Goal: Task Accomplishment & Management: Use online tool/utility

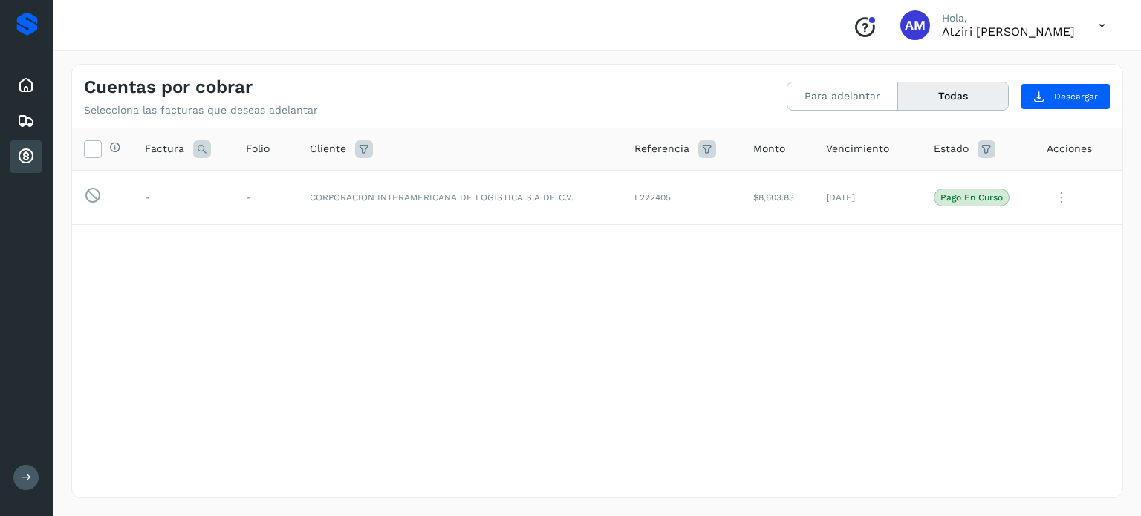
click at [27, 151] on icon at bounding box center [26, 157] width 18 height 18
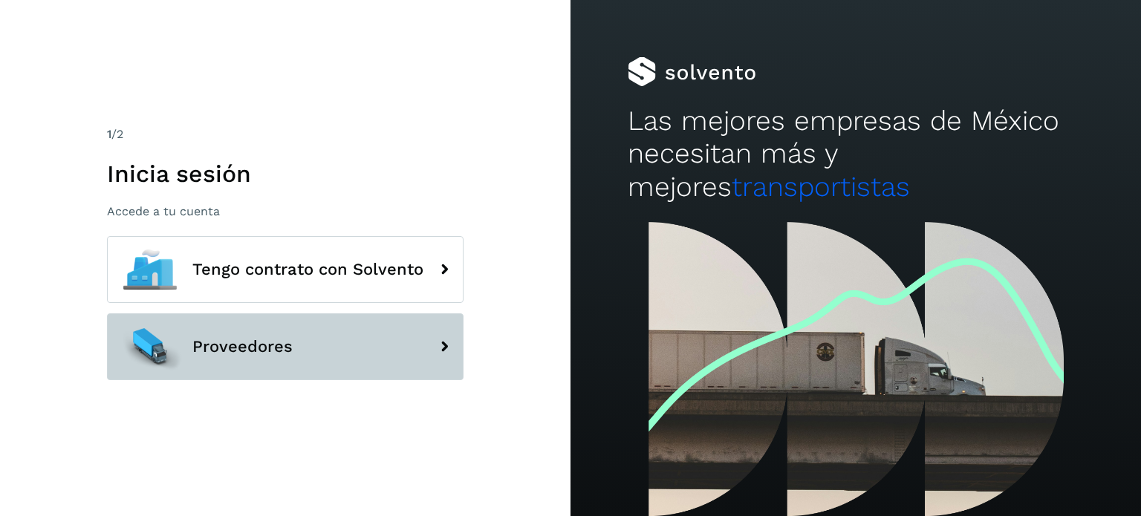
click at [417, 342] on button "Proveedores" at bounding box center [285, 346] width 356 height 67
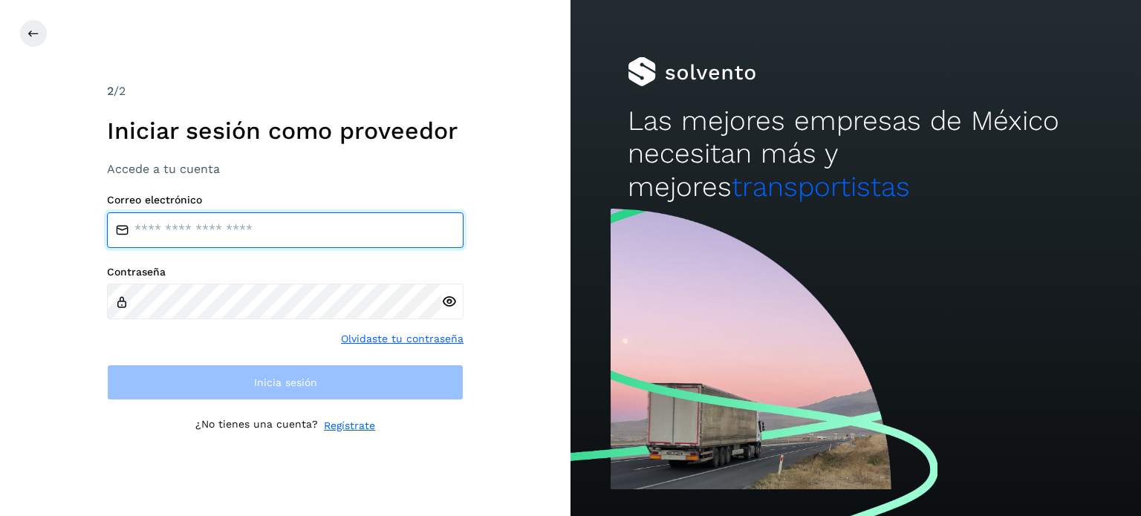
type input "**********"
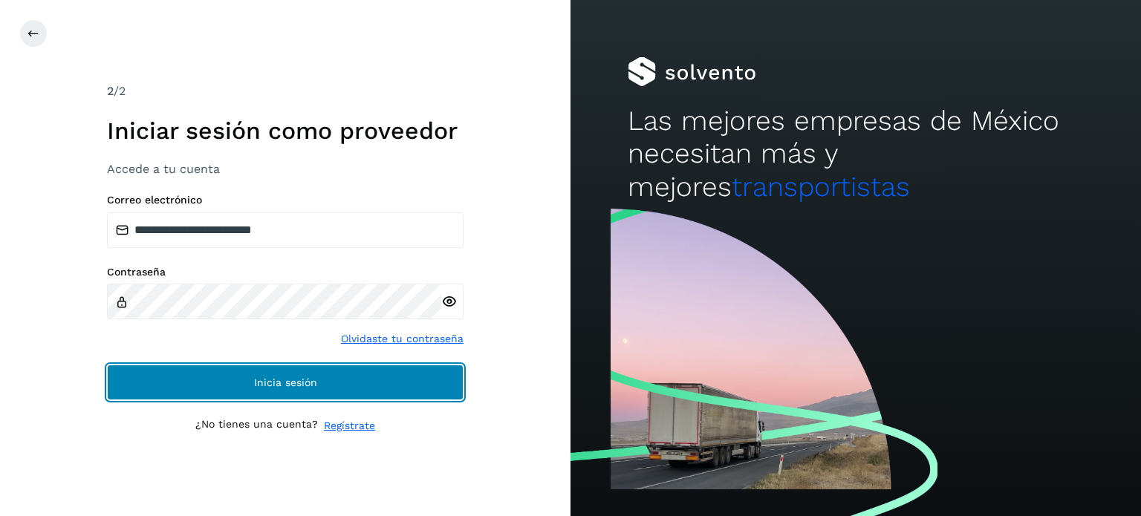
click at [306, 381] on span "Inicia sesión" at bounding box center [285, 382] width 63 height 10
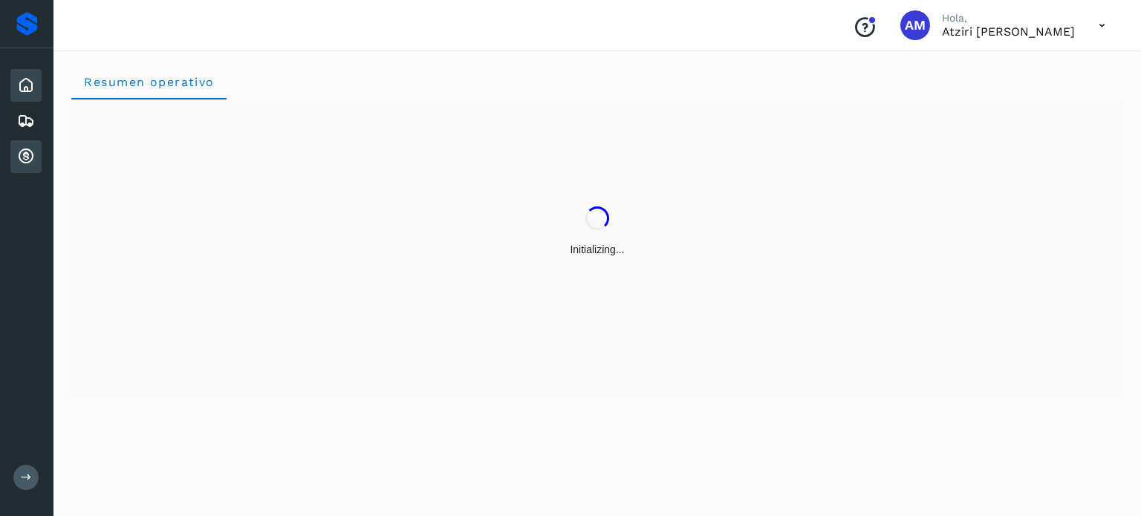
click at [15, 157] on div "Cuentas por cobrar" at bounding box center [25, 156] width 31 height 33
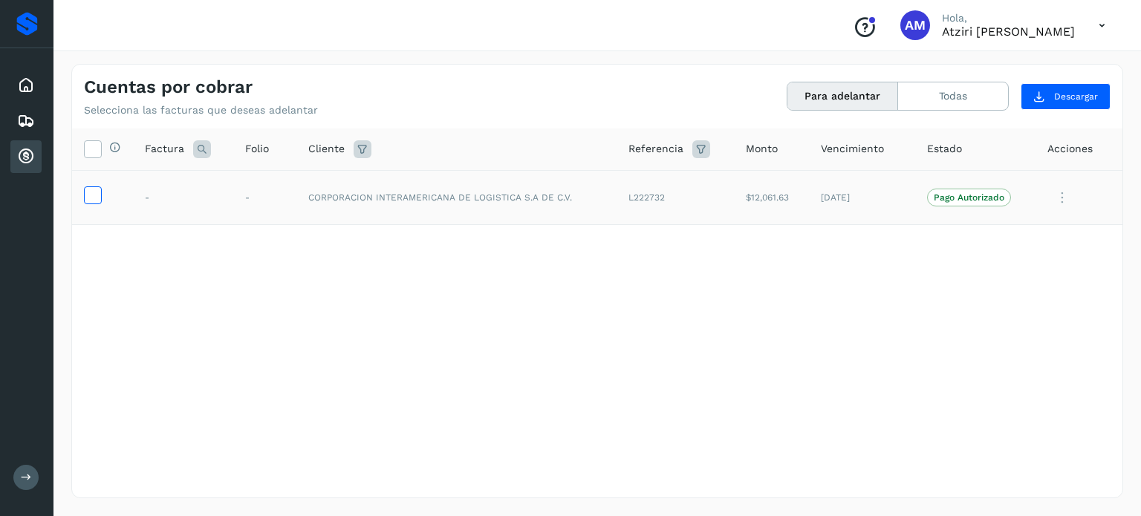
click at [90, 192] on icon at bounding box center [93, 194] width 16 height 16
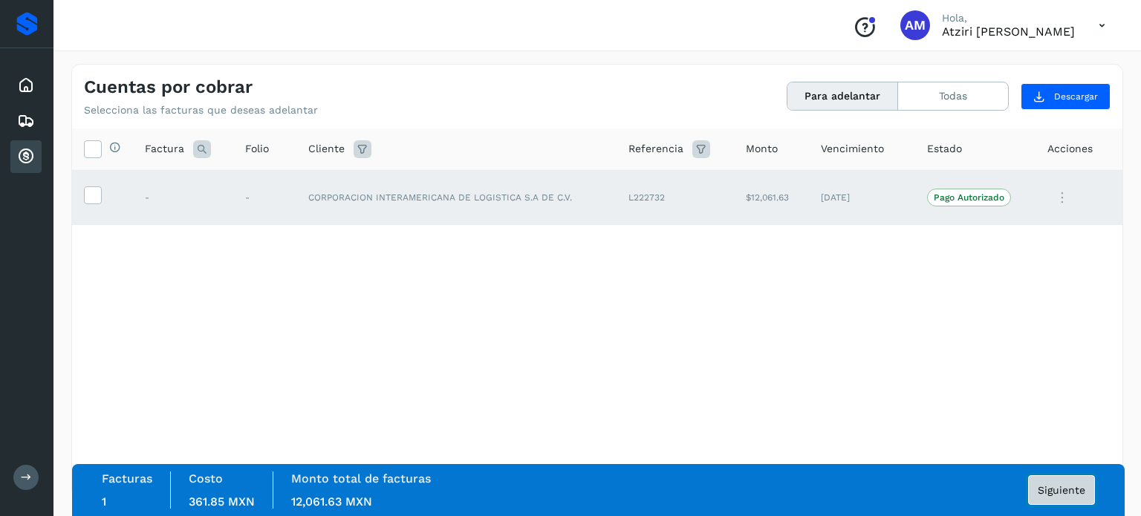
click at [1063, 500] on button "Siguiente" at bounding box center [1061, 490] width 67 height 30
